Goal: Information Seeking & Learning: Check status

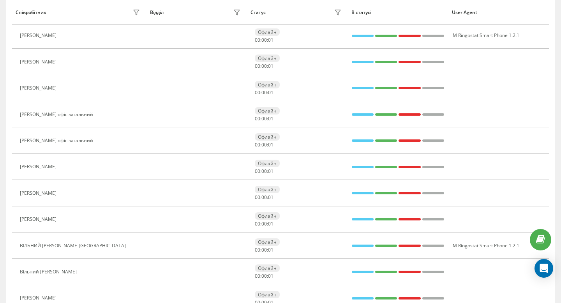
scroll to position [156, 0]
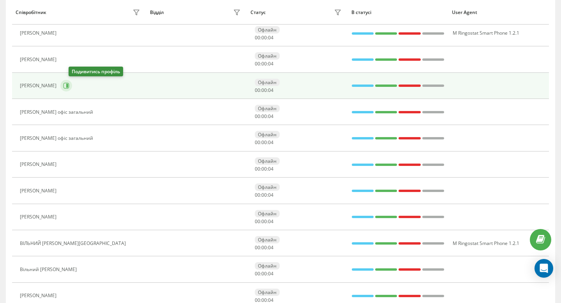
click at [68, 84] on icon at bounding box center [67, 86] width 2 height 4
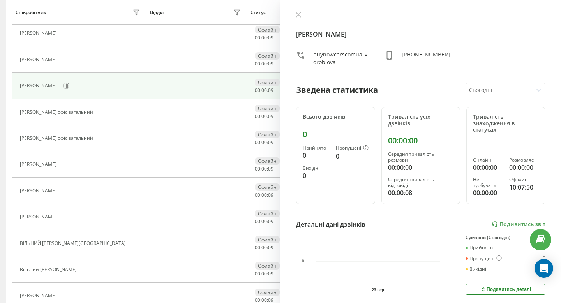
scroll to position [28, 0]
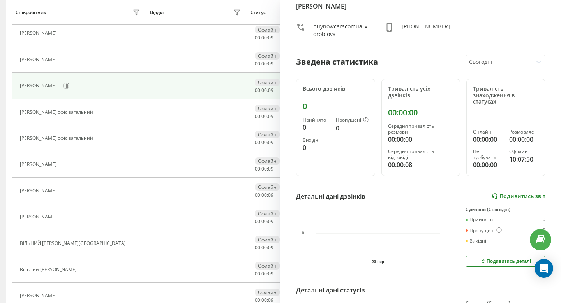
click at [507, 193] on link "Подивитись звіт" at bounding box center [518, 196] width 54 height 7
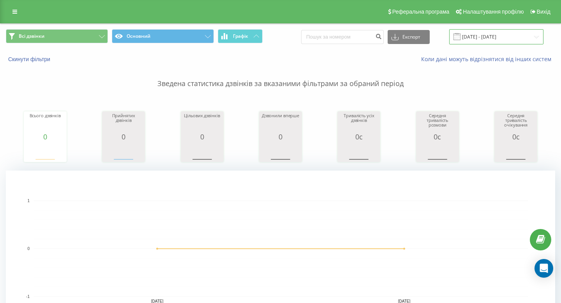
click at [497, 37] on input "[DATE] - [DATE]" at bounding box center [496, 36] width 94 height 15
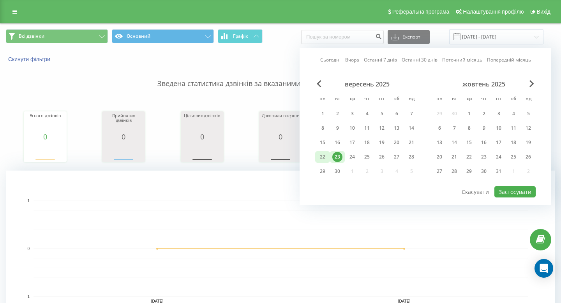
click at [327, 156] on div "22" at bounding box center [322, 157] width 10 height 10
click at [507, 193] on button "Застосувати" at bounding box center [514, 191] width 41 height 11
type input "22.09.2025 - 22.09.2025"
